Goal: Task Accomplishment & Management: Manage account settings

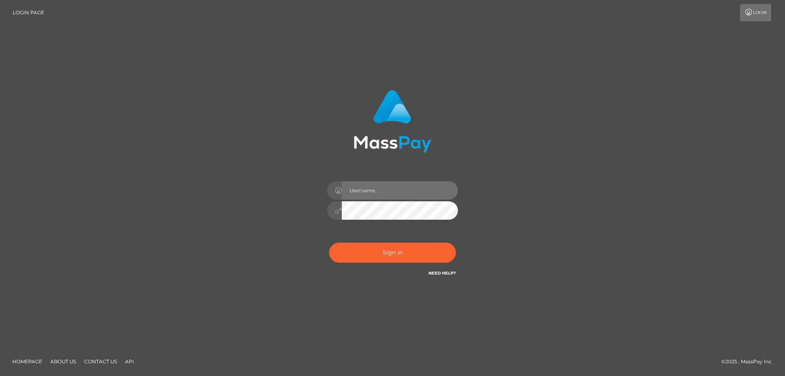
click at [368, 190] on input "text" at bounding box center [400, 190] width 116 height 18
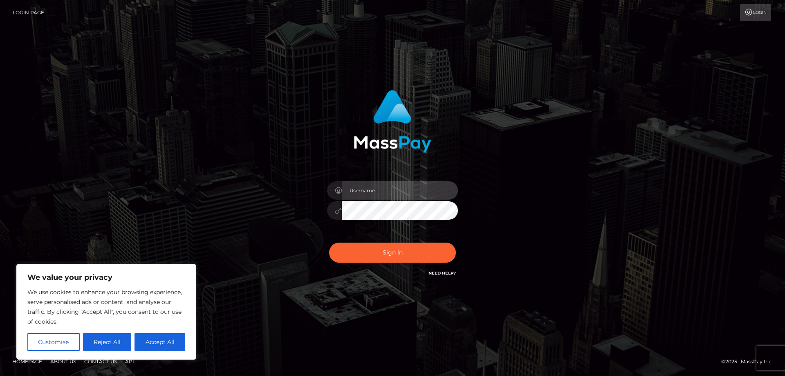
type input "[EMAIL_ADDRESS][PERSON_NAME][DOMAIN_NAME]"
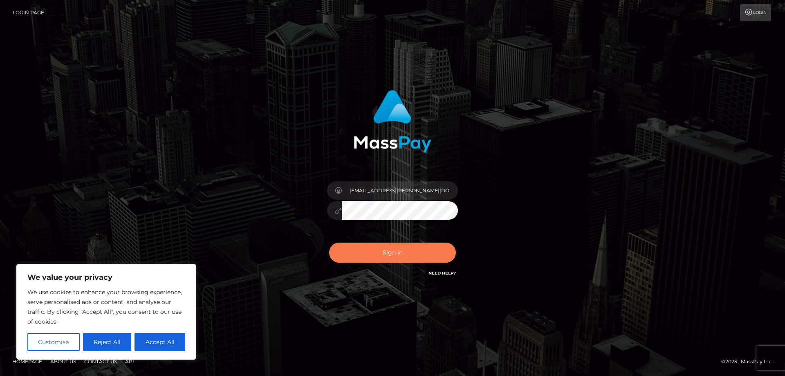
click at [397, 250] on button "Sign in" at bounding box center [392, 252] width 127 height 20
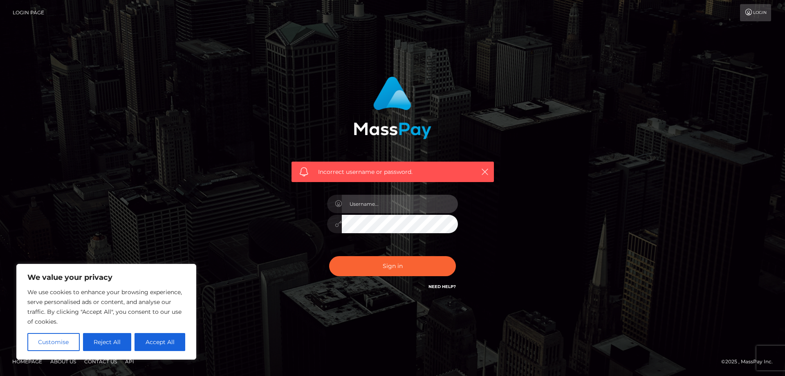
click at [392, 206] on input "text" at bounding box center [400, 204] width 116 height 18
type input "[EMAIL_ADDRESS][PERSON_NAME][DOMAIN_NAME]"
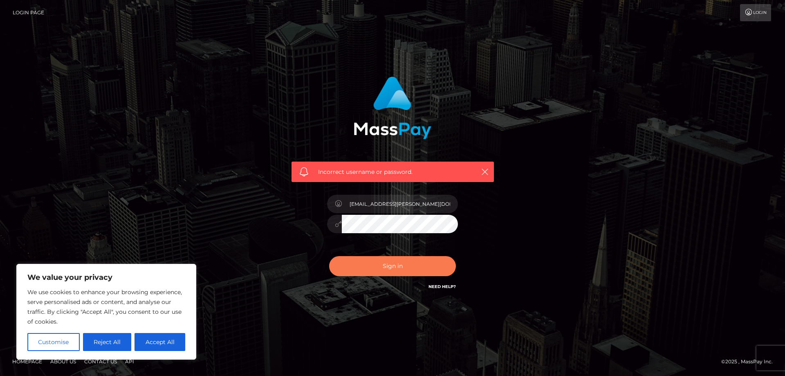
click at [426, 263] on button "Sign in" at bounding box center [392, 266] width 127 height 20
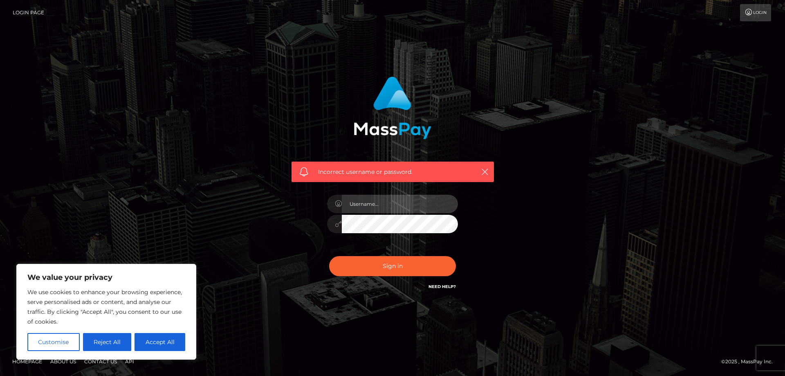
click at [395, 203] on input "text" at bounding box center [400, 204] width 116 height 18
type input "cocoimao"
click at [329, 256] on button "Sign in" at bounding box center [392, 266] width 127 height 20
click at [755, 12] on link "Login" at bounding box center [755, 12] width 31 height 17
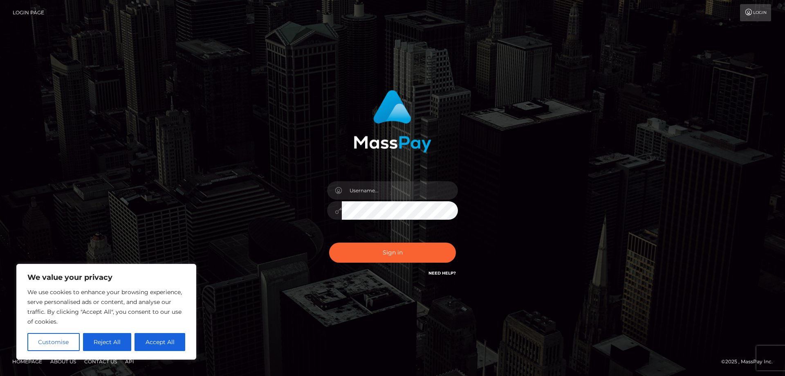
click at [436, 275] on link "Need Help?" at bounding box center [441, 272] width 27 height 5
click at [413, 193] on input "text" at bounding box center [400, 190] width 116 height 18
type input "[EMAIL_ADDRESS][PERSON_NAME][DOMAIN_NAME]"
click at [408, 256] on button "Sign in" at bounding box center [392, 252] width 127 height 20
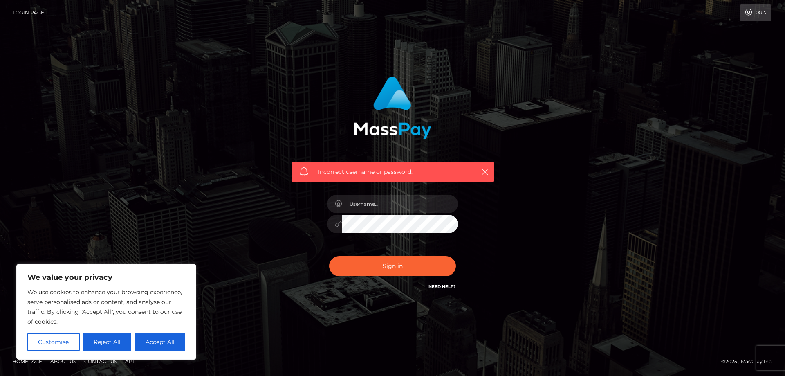
click at [69, 343] on button "Customise" at bounding box center [53, 342] width 52 height 18
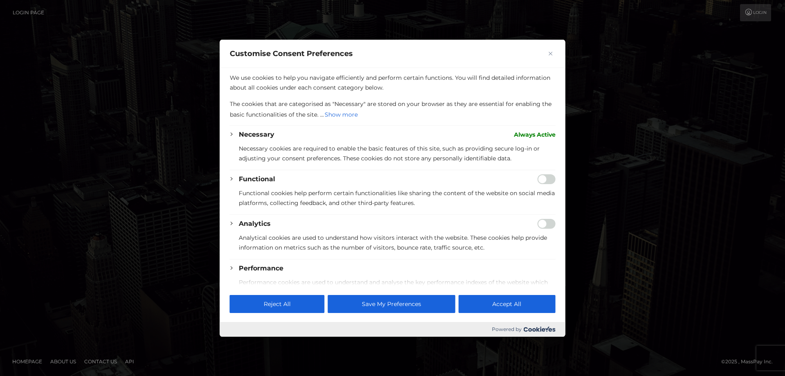
click at [758, 193] on div at bounding box center [392, 188] width 785 height 376
click at [584, 266] on div at bounding box center [392, 188] width 785 height 376
click at [534, 303] on button "Accept All" at bounding box center [506, 304] width 97 height 18
checkbox input "true"
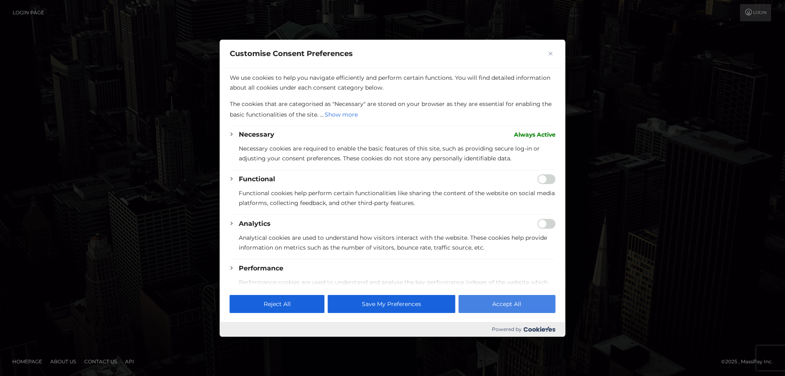
checkbox input "true"
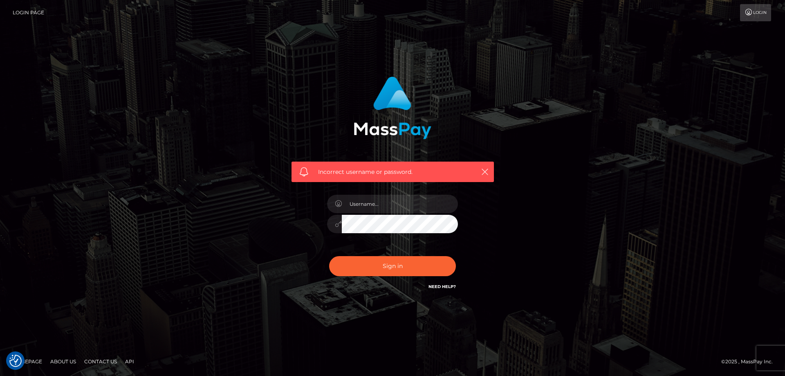
click at [439, 287] on link "Need Help?" at bounding box center [441, 286] width 27 height 5
click at [448, 287] on link "Need Help?" at bounding box center [441, 286] width 27 height 5
click at [752, 19] on link "Login" at bounding box center [755, 12] width 31 height 17
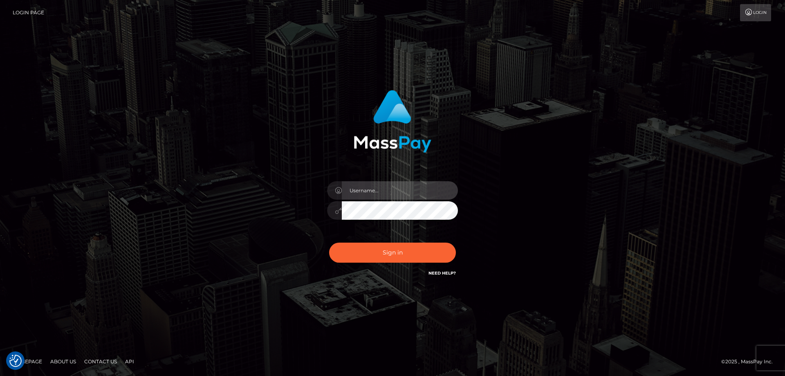
click at [432, 193] on input "text" at bounding box center [400, 190] width 116 height 18
type input "chloe.a.kam@gmail.com"
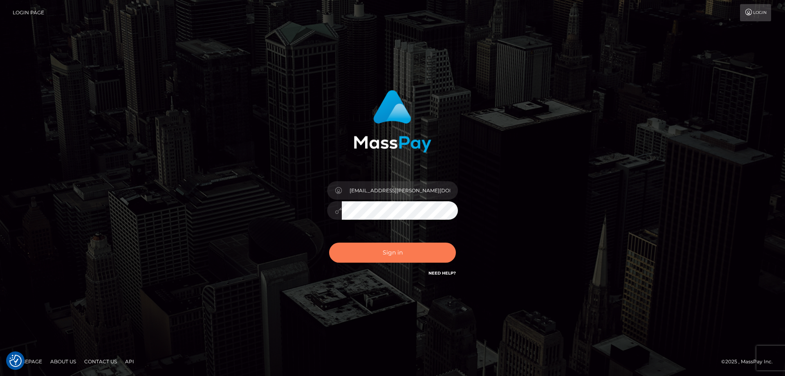
click at [417, 255] on button "Sign in" at bounding box center [392, 252] width 127 height 20
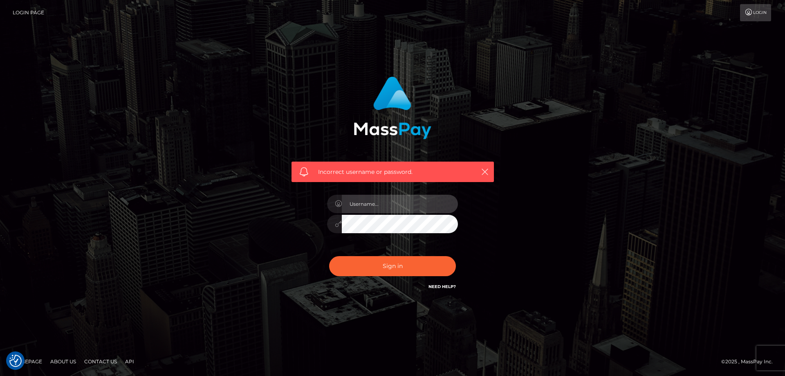
click at [414, 208] on input "text" at bounding box center [400, 204] width 116 height 18
click at [482, 305] on form "Incorrect username or password." at bounding box center [392, 187] width 215 height 235
click at [445, 286] on link "Need Help?" at bounding box center [441, 286] width 27 height 5
click at [444, 285] on link "Need Help?" at bounding box center [441, 286] width 27 height 5
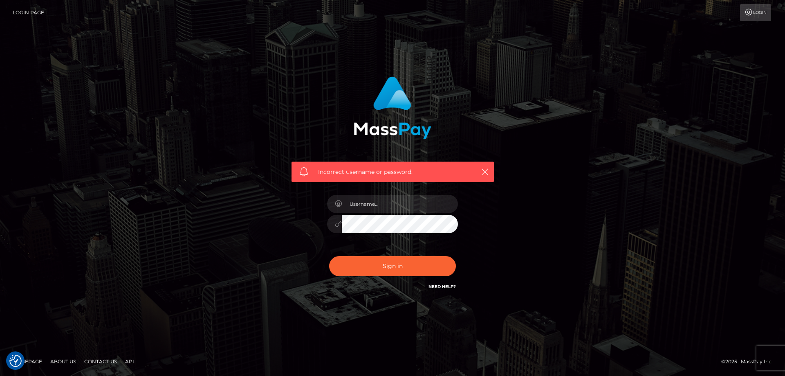
click at [444, 285] on link "Need Help?" at bounding box center [441, 286] width 27 height 5
click at [609, 243] on div "Incorrect username or password." at bounding box center [392, 187] width 466 height 235
click at [449, 288] on link "Need Help?" at bounding box center [441, 286] width 27 height 5
click at [448, 288] on link "Need Help?" at bounding box center [441, 286] width 27 height 5
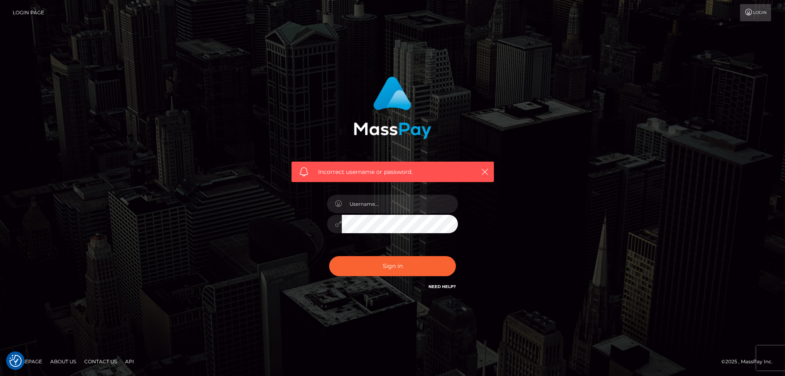
click at [575, 279] on div "Incorrect username or password." at bounding box center [392, 187] width 466 height 235
click at [685, 348] on footer "Homepage About Us Contact Us API © 2025 , MassPay Inc." at bounding box center [392, 361] width 785 height 29
